Goal: Information Seeking & Learning: Learn about a topic

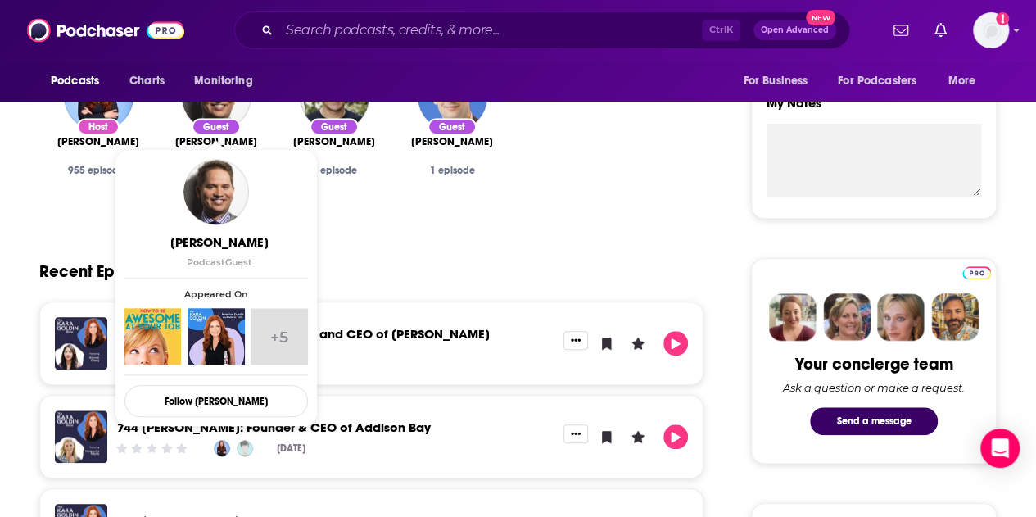
scroll to position [584, 0]
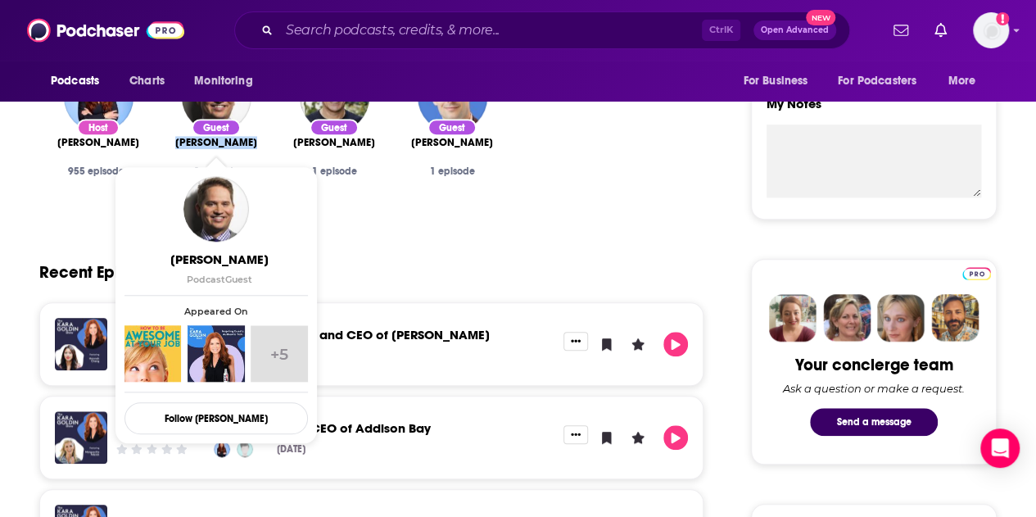
drag, startPoint x: 261, startPoint y: 150, endPoint x: 173, endPoint y: 140, distance: 89.0
click at [173, 140] on div "Guest [PERSON_NAME] 1 episode" at bounding box center [216, 154] width 92 height 45
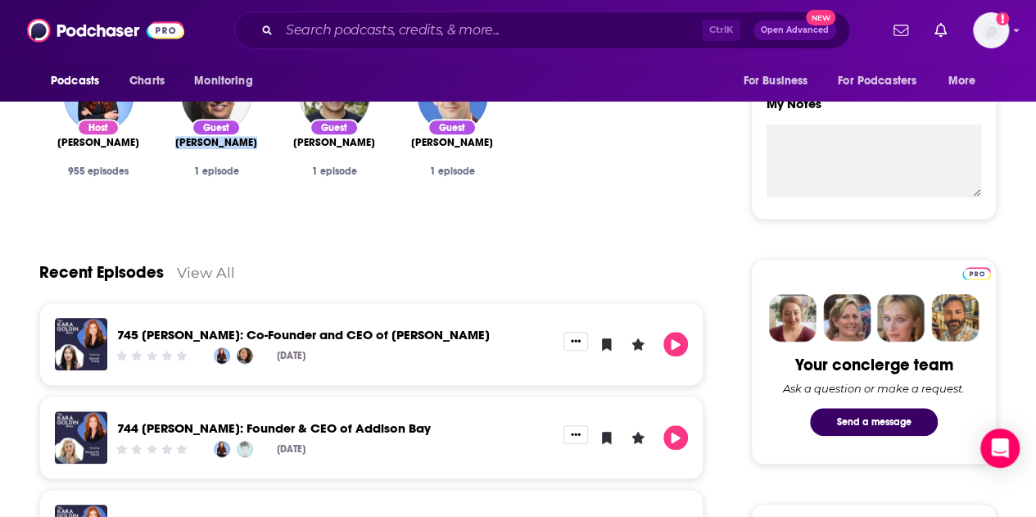
copy span "[PERSON_NAME]"
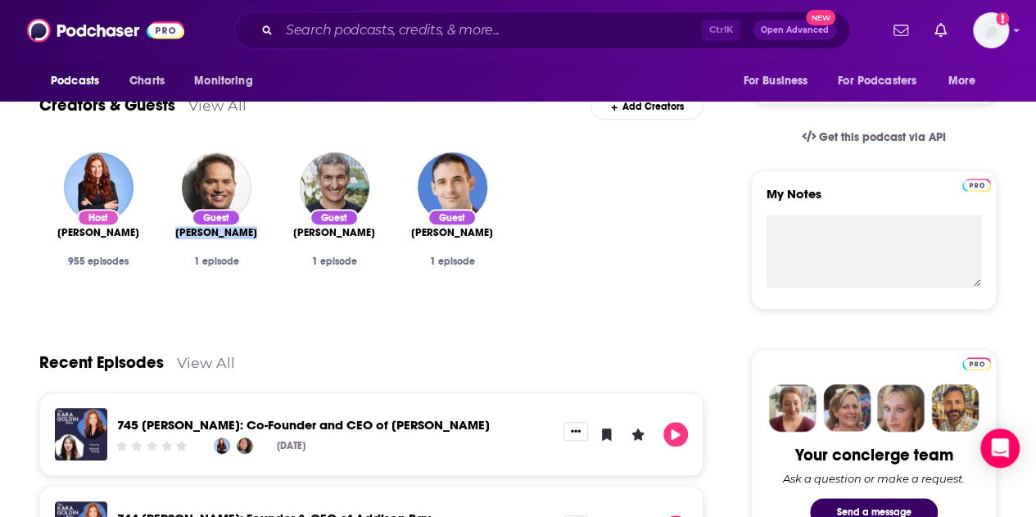
click at [328, 230] on span "[PERSON_NAME]" at bounding box center [334, 232] width 82 height 13
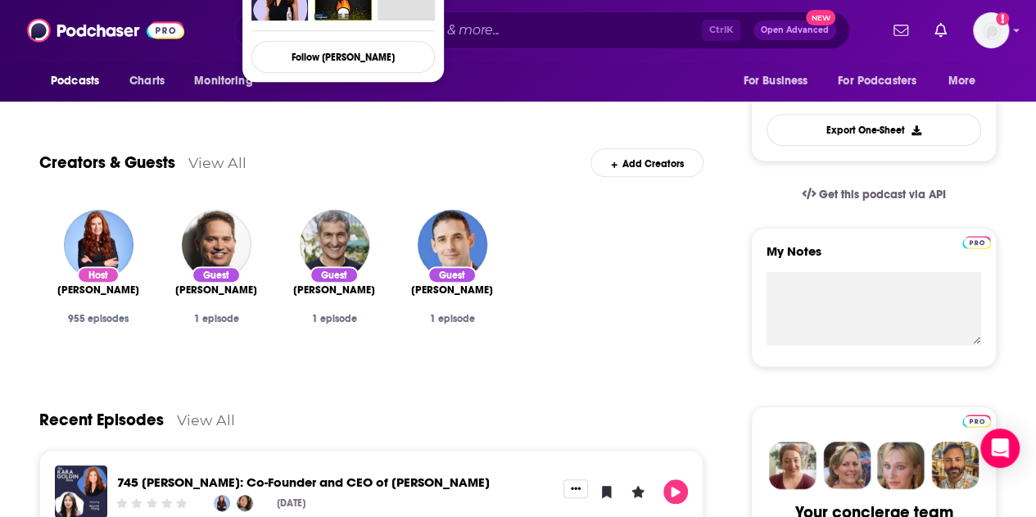
scroll to position [449, 0]
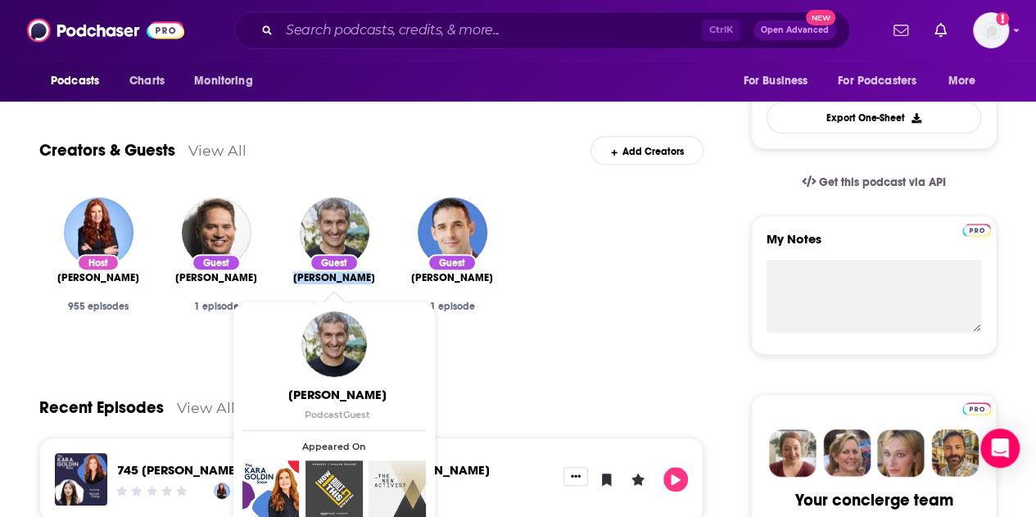
drag, startPoint x: 375, startPoint y: 279, endPoint x: 293, endPoint y: 281, distance: 82.0
click at [293, 281] on div "[PERSON_NAME]" at bounding box center [334, 277] width 92 height 13
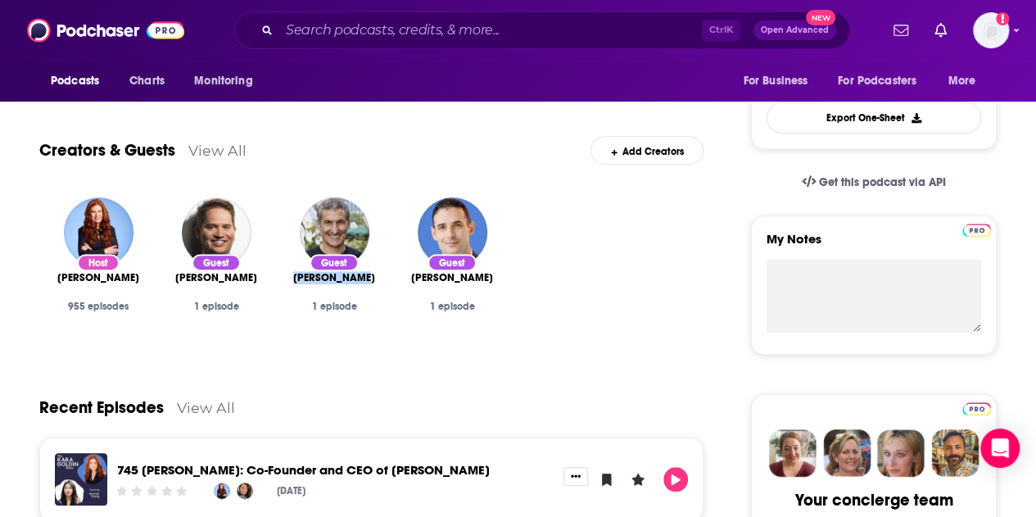
copy span "[PERSON_NAME]"
drag, startPoint x: 492, startPoint y: 278, endPoint x: 413, endPoint y: 281, distance: 78.7
click at [413, 281] on div "[PERSON_NAME]" at bounding box center [452, 277] width 92 height 13
copy span "[PERSON_NAME]"
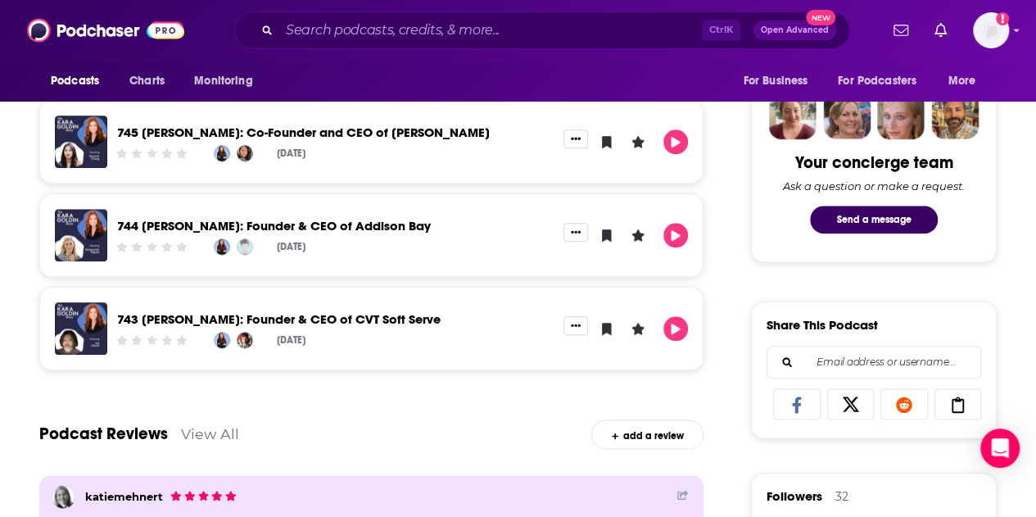
scroll to position [821, 0]
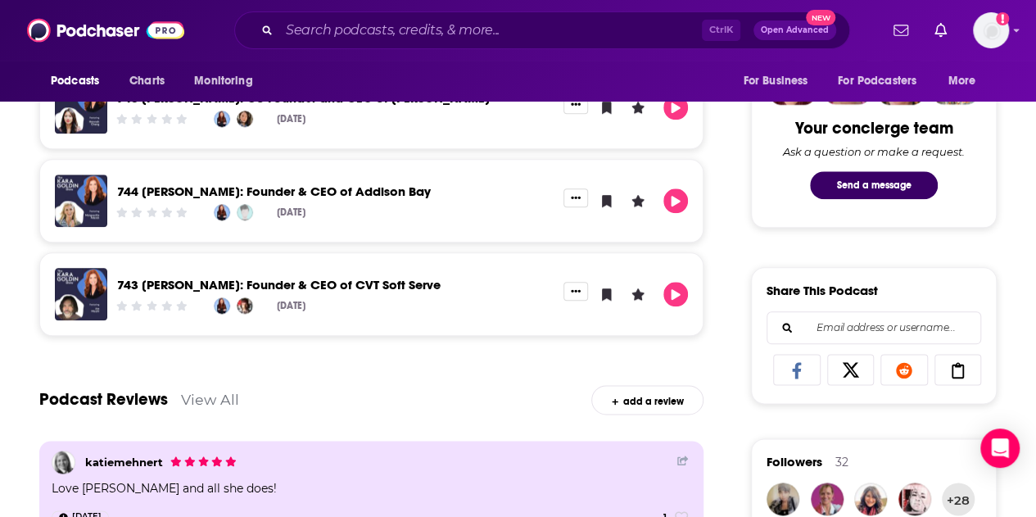
click at [206, 396] on link "View All" at bounding box center [210, 399] width 58 height 17
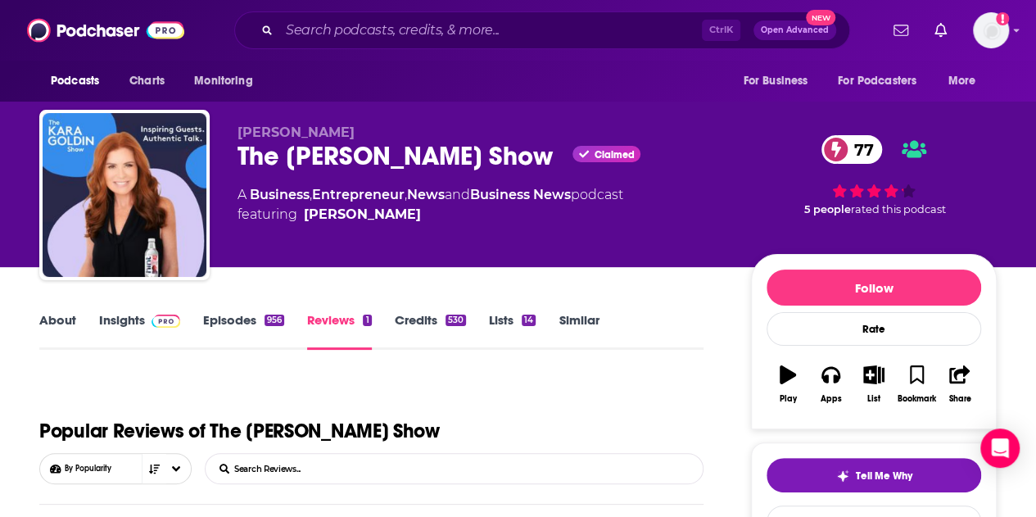
click at [232, 348] on link "Episodes 956" at bounding box center [243, 331] width 81 height 38
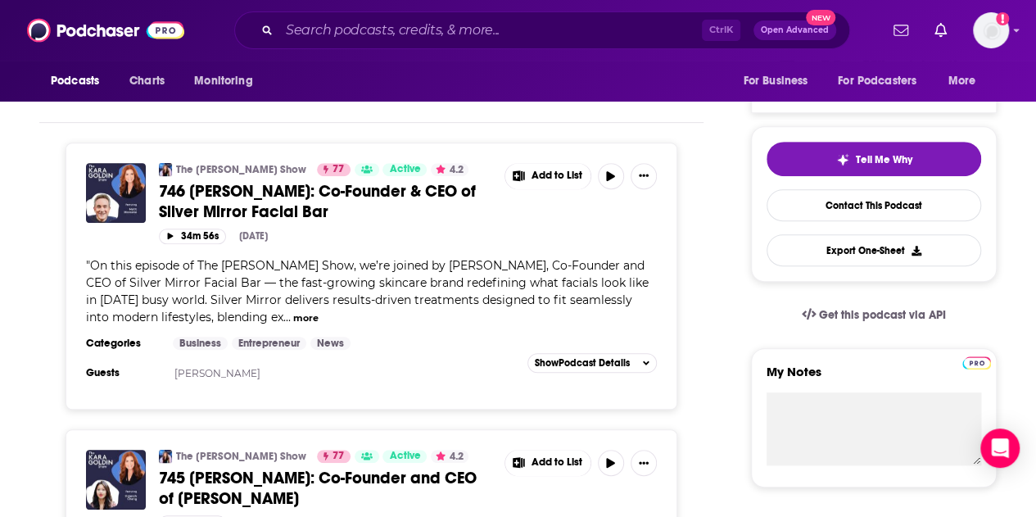
scroll to position [315, 0]
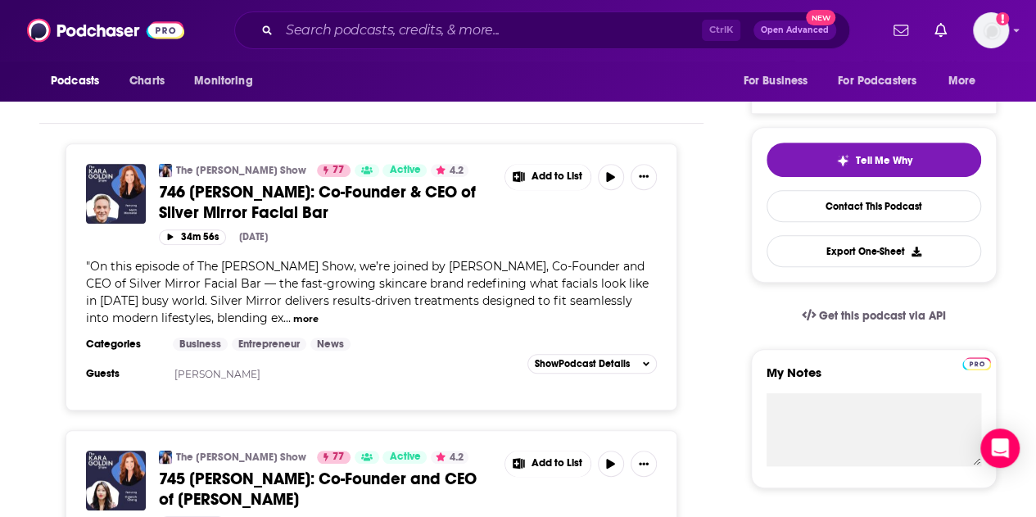
click at [293, 312] on button "more" at bounding box center [305, 319] width 25 height 14
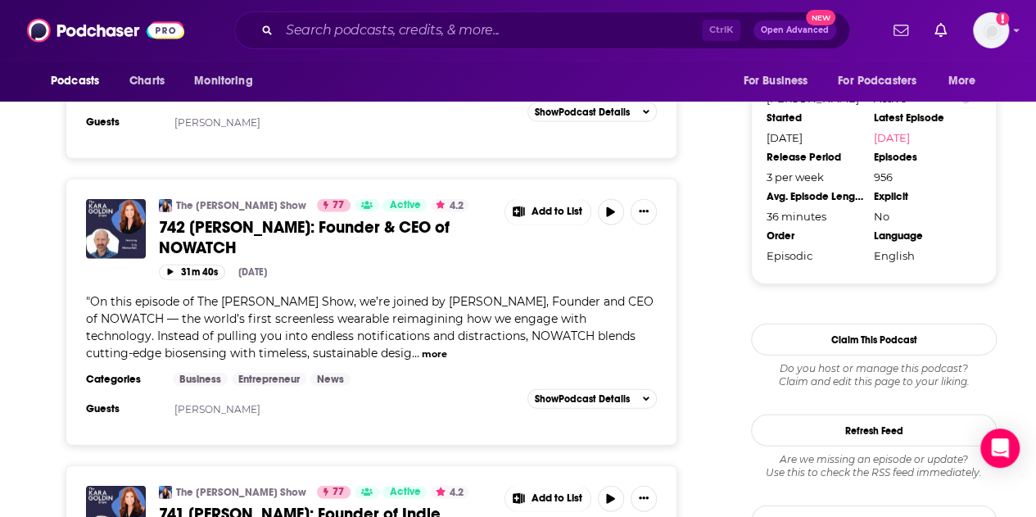
scroll to position [1789, 0]
